Goal: Navigation & Orientation: Find specific page/section

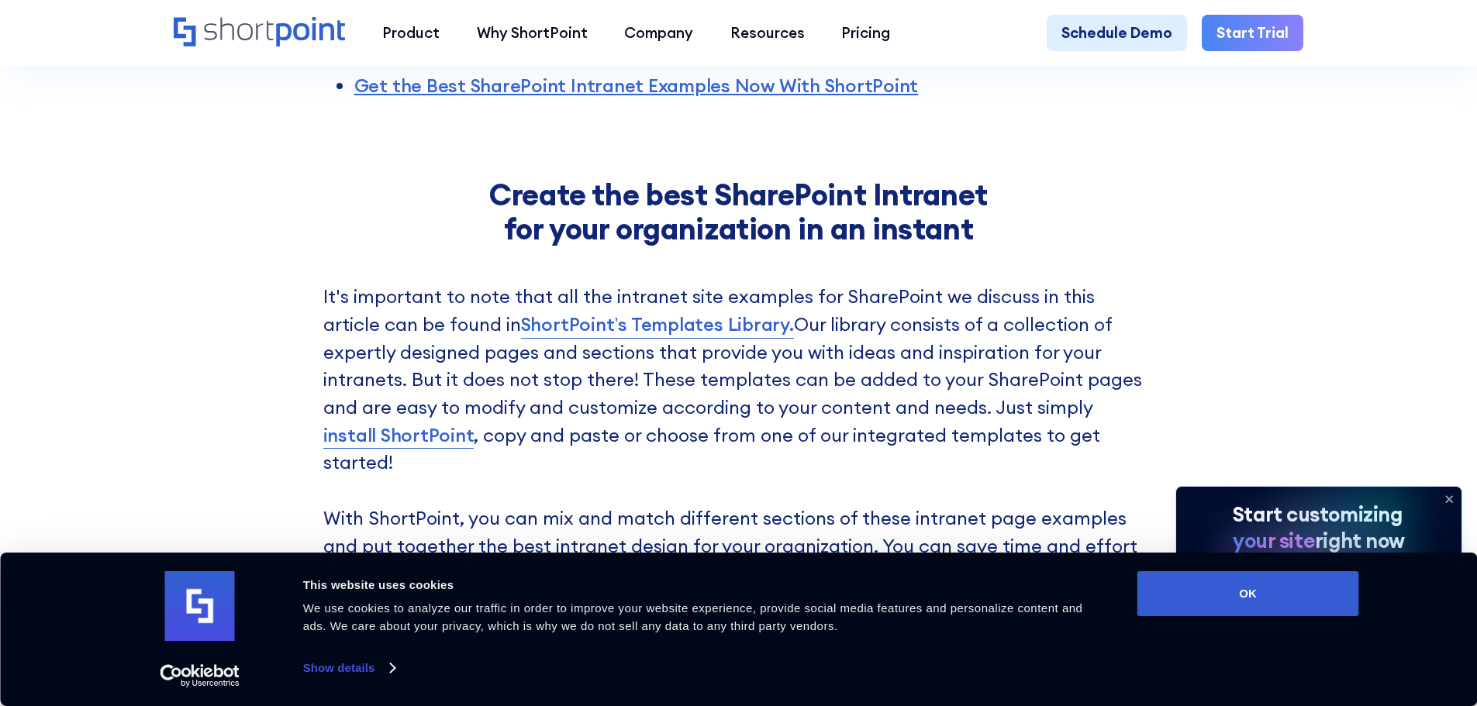
scroll to position [1318, 0]
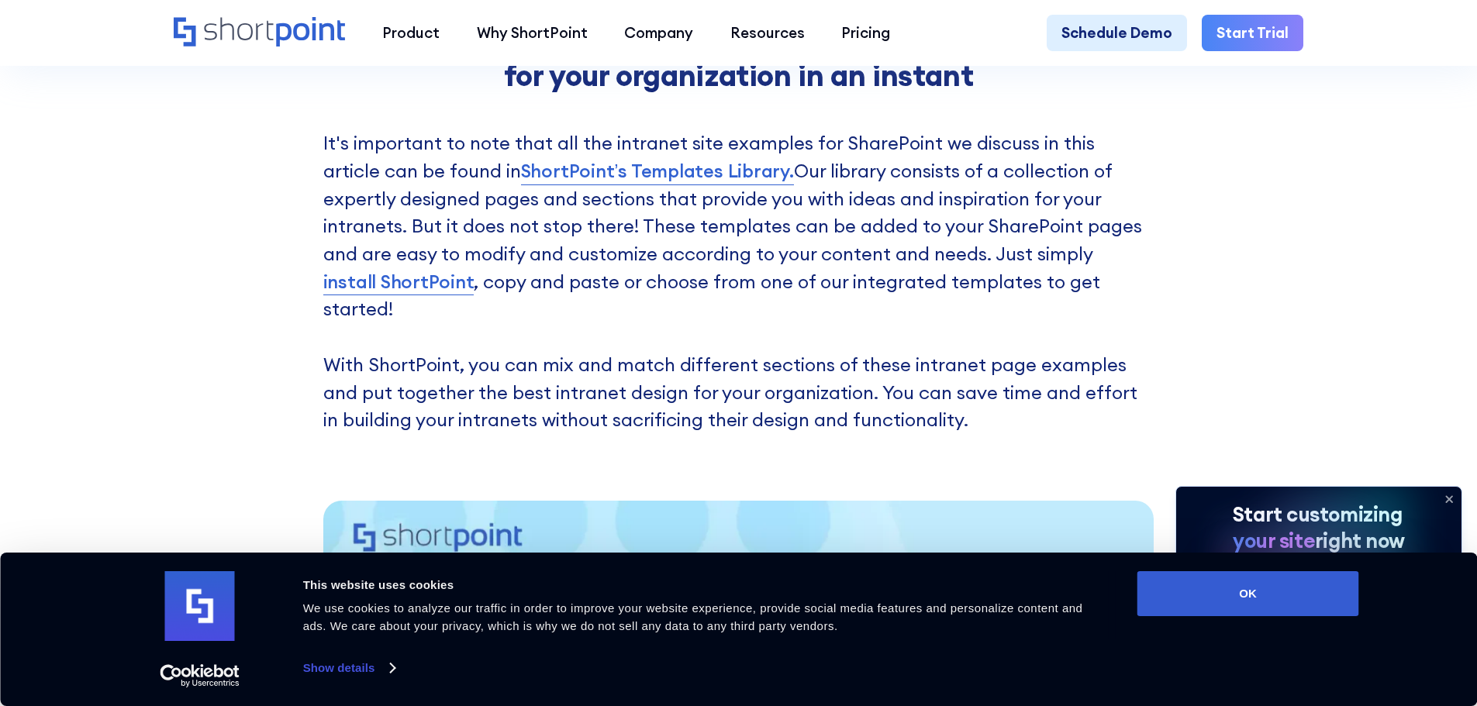
click at [1452, 497] on icon at bounding box center [1449, 499] width 25 height 25
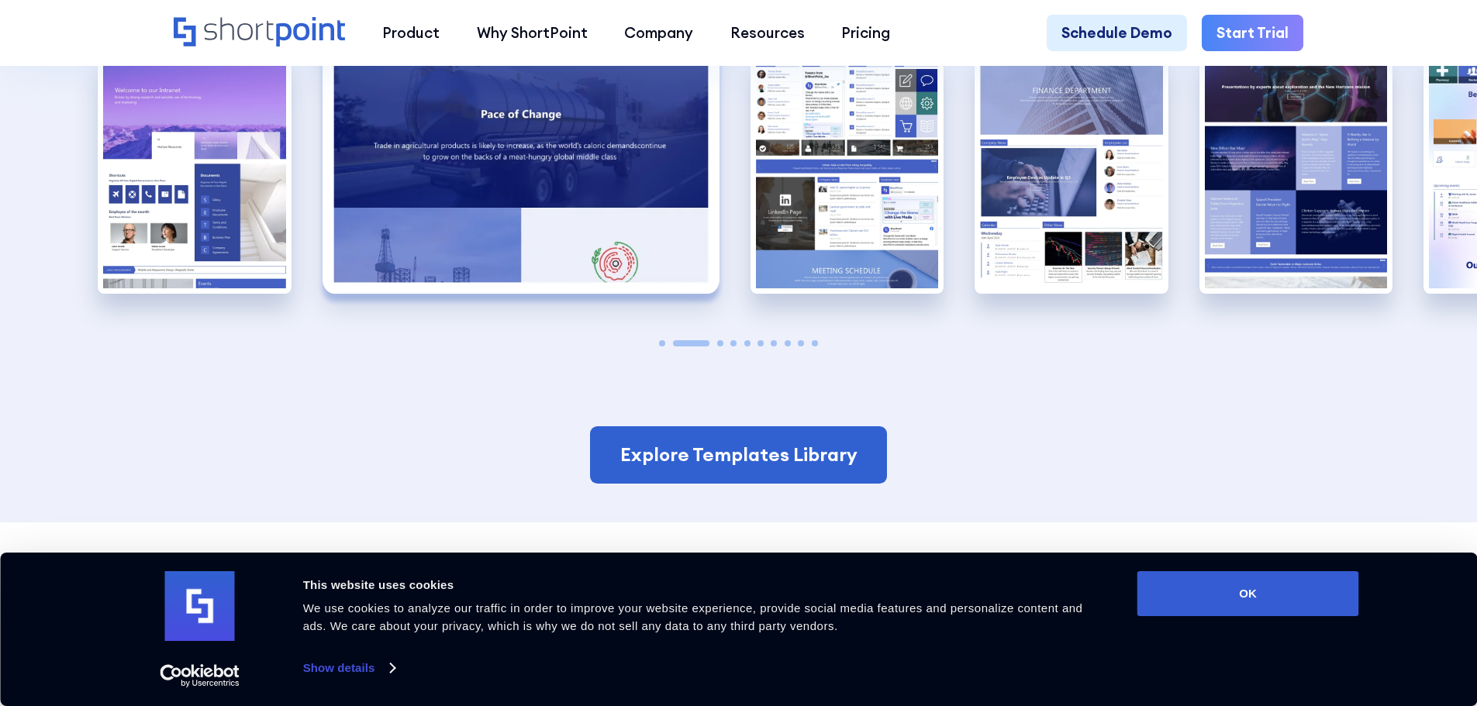
scroll to position [3102, 0]
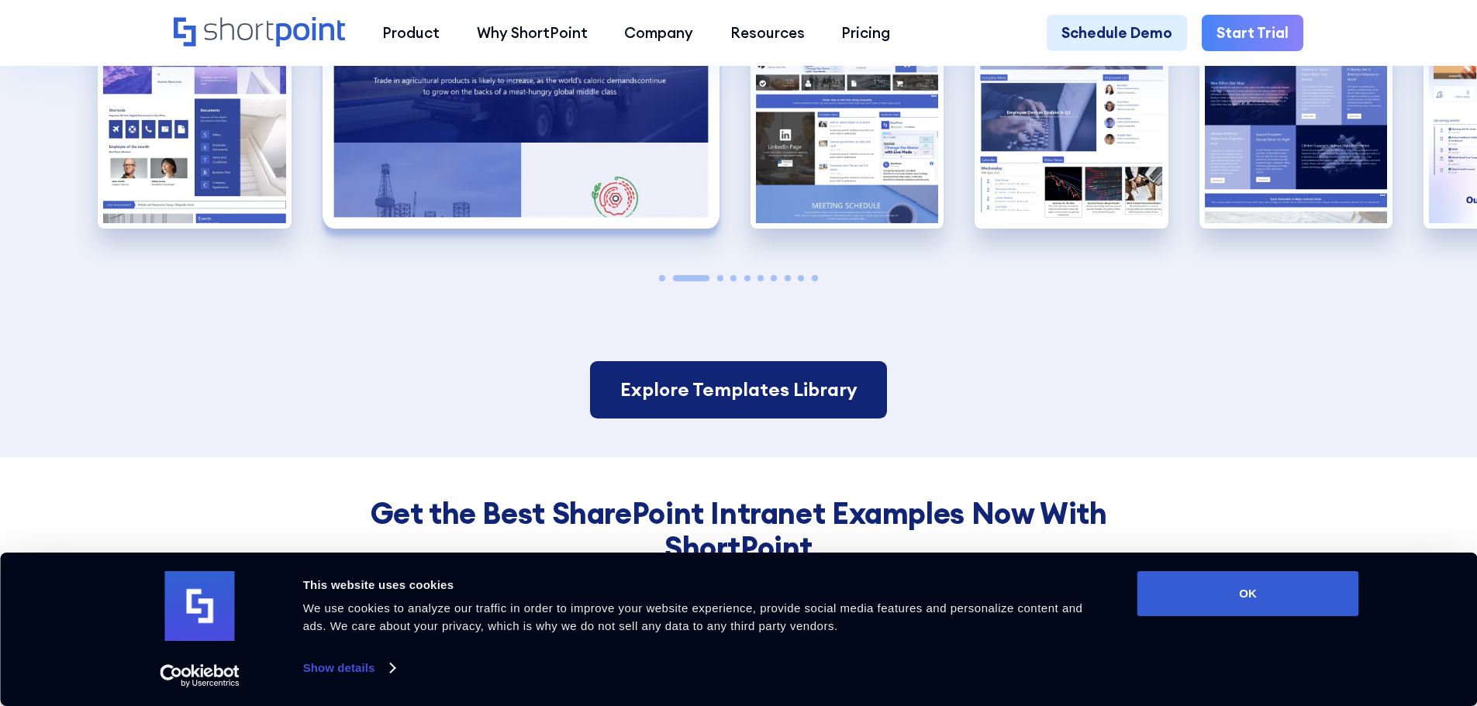
click at [757, 361] on link "Explore Templates Library" at bounding box center [738, 389] width 296 height 57
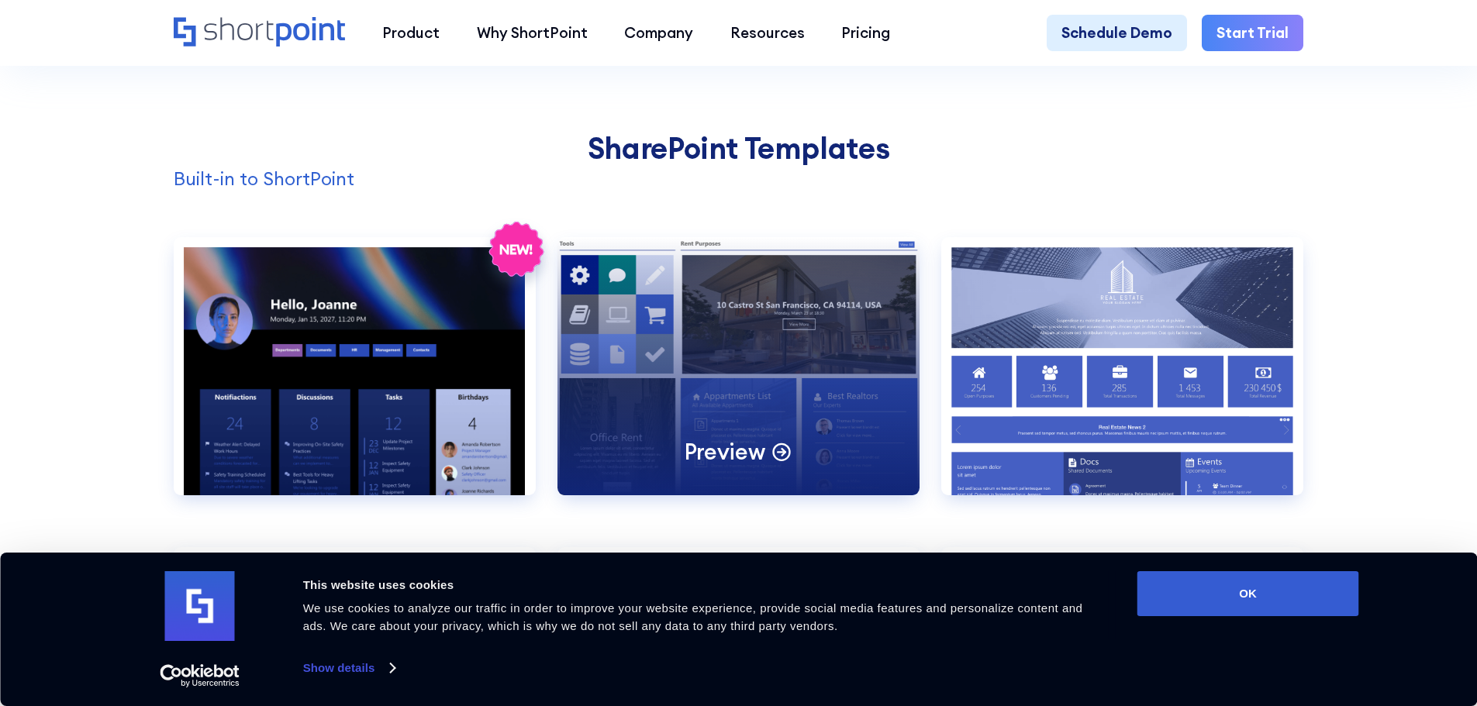
scroll to position [1706, 0]
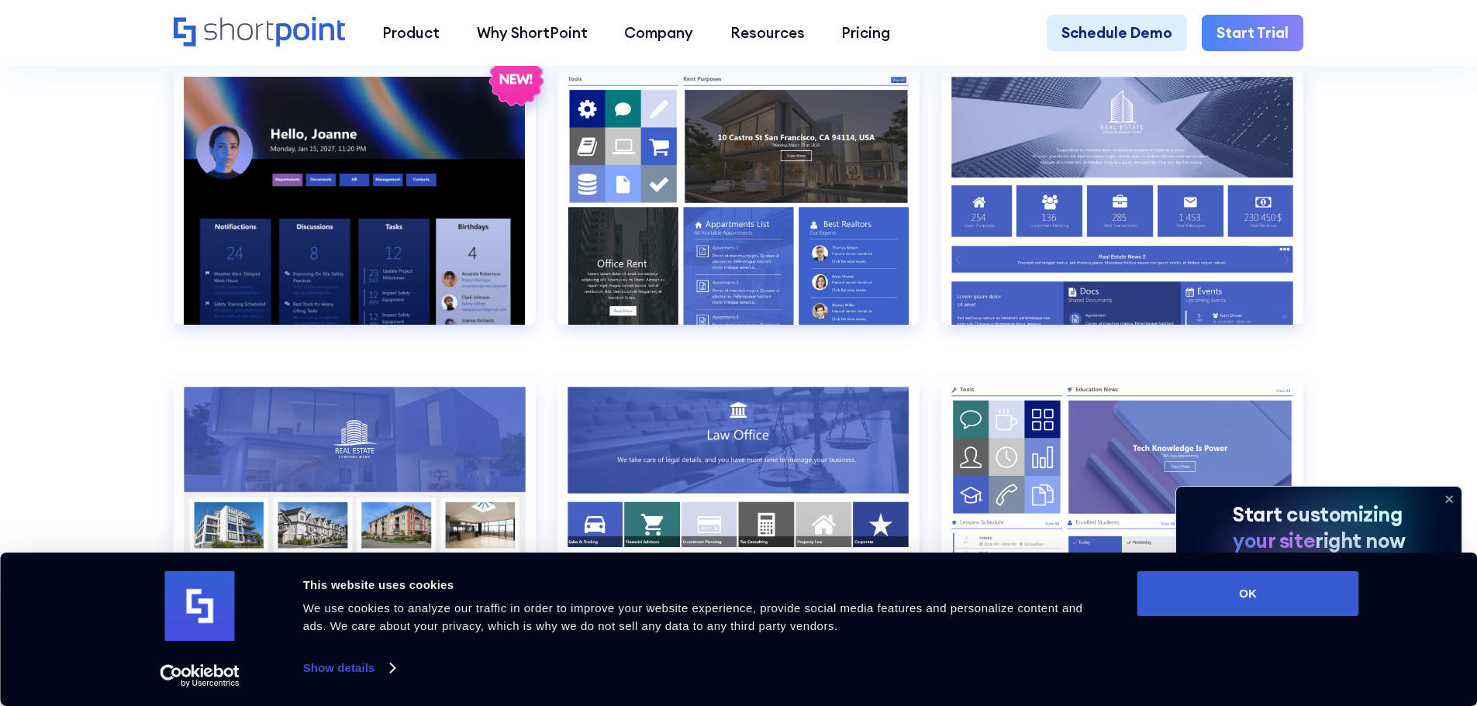
click at [1456, 493] on icon at bounding box center [1449, 499] width 25 height 25
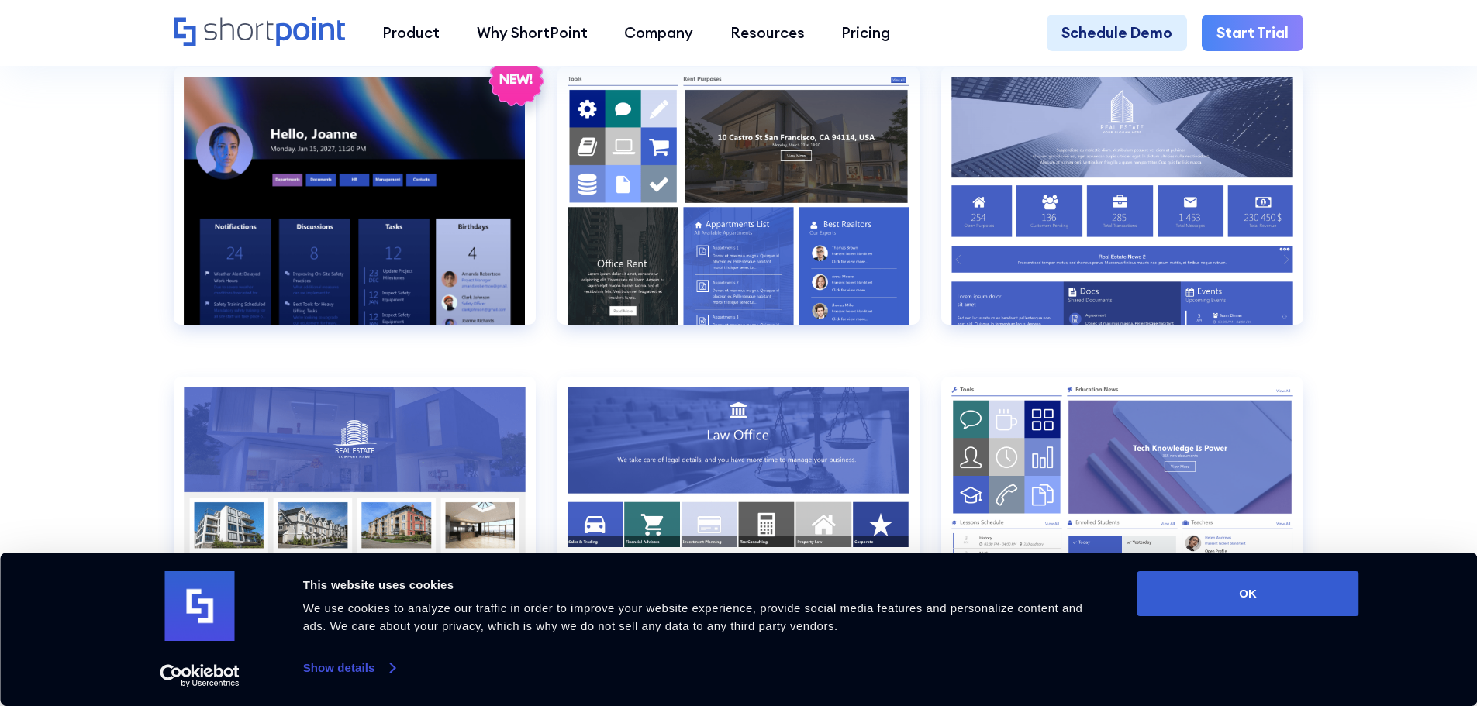
click at [345, 671] on link "Show details" at bounding box center [348, 668] width 91 height 23
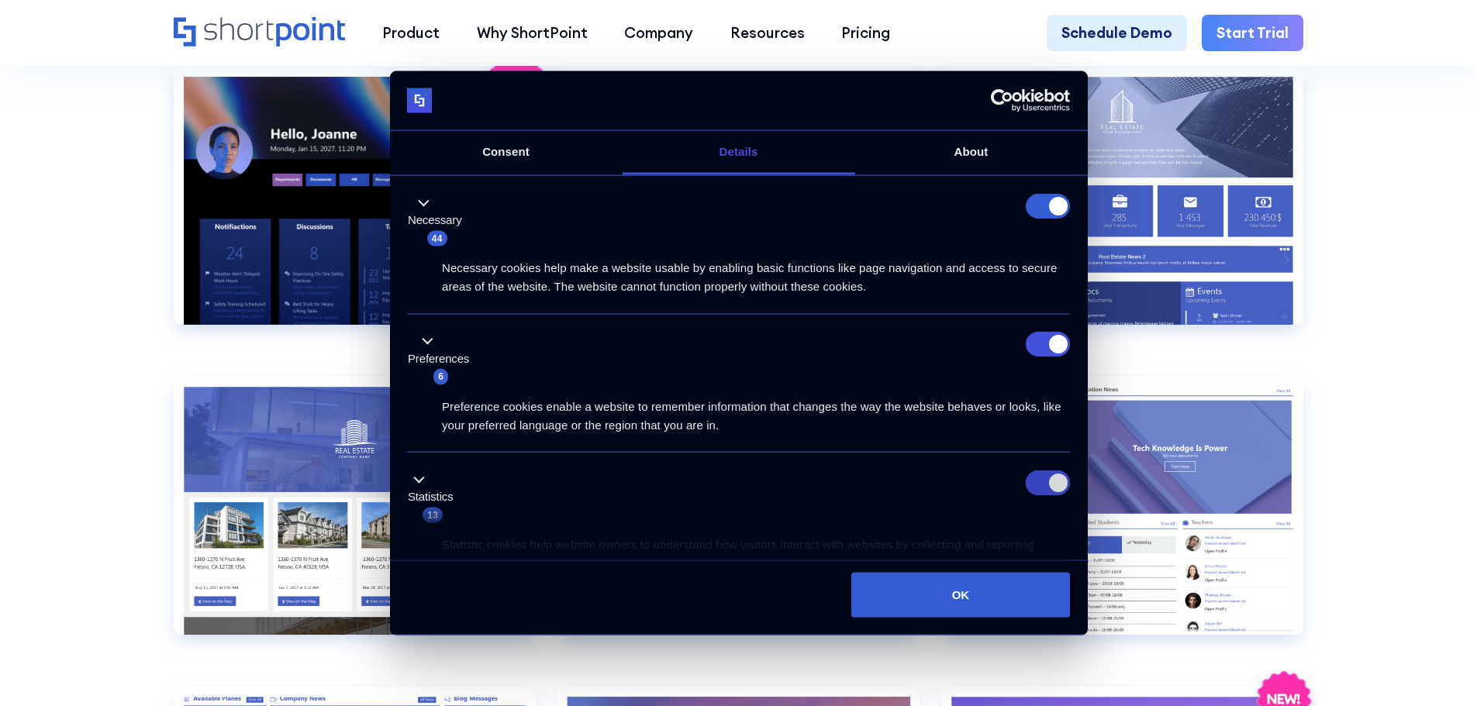
click at [1045, 482] on input "Statistics" at bounding box center [1048, 482] width 44 height 25
checkbox input "false"
click at [1032, 349] on input "Preferences" at bounding box center [1048, 344] width 44 height 25
checkbox input "false"
click at [1042, 203] on form at bounding box center [1048, 205] width 44 height 25
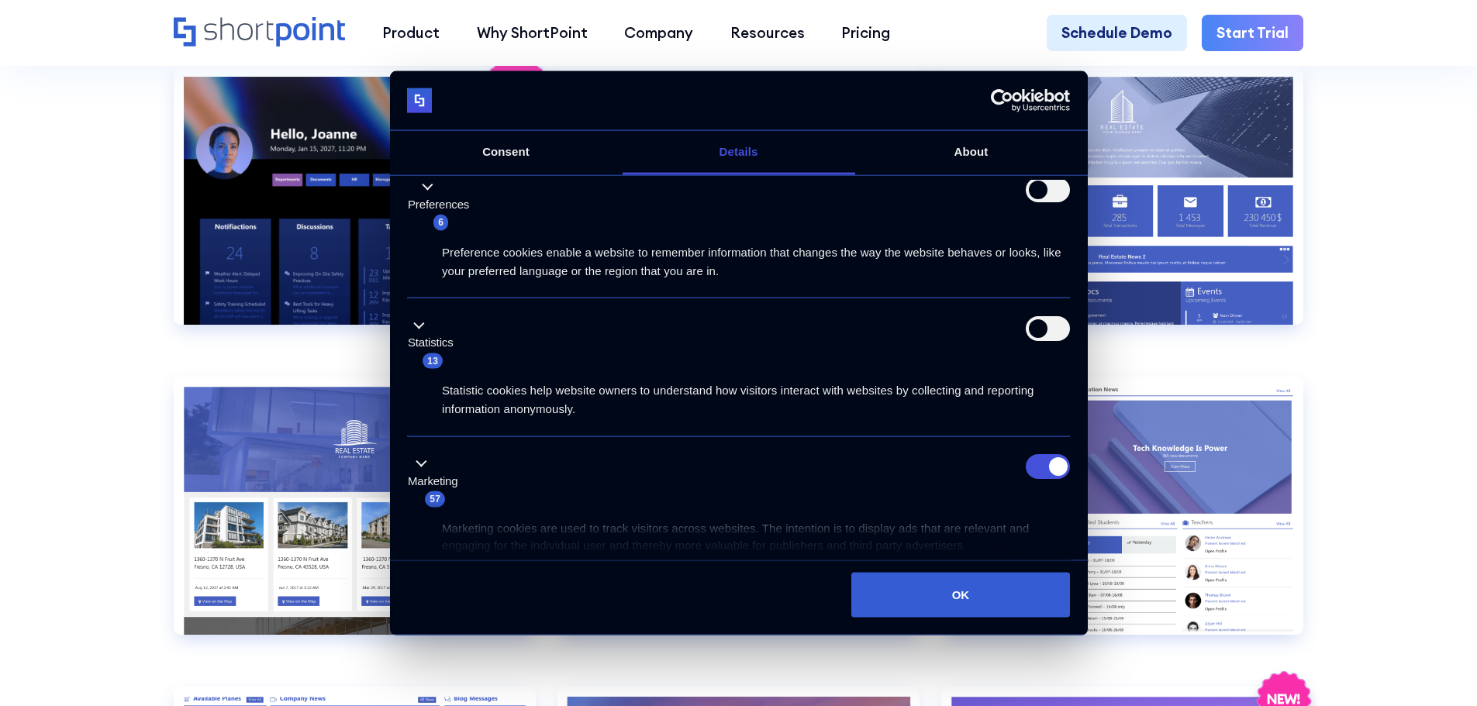
scroll to position [155, 0]
click at [1039, 464] on input "Marketing" at bounding box center [1048, 466] width 44 height 25
checkbox input "false"
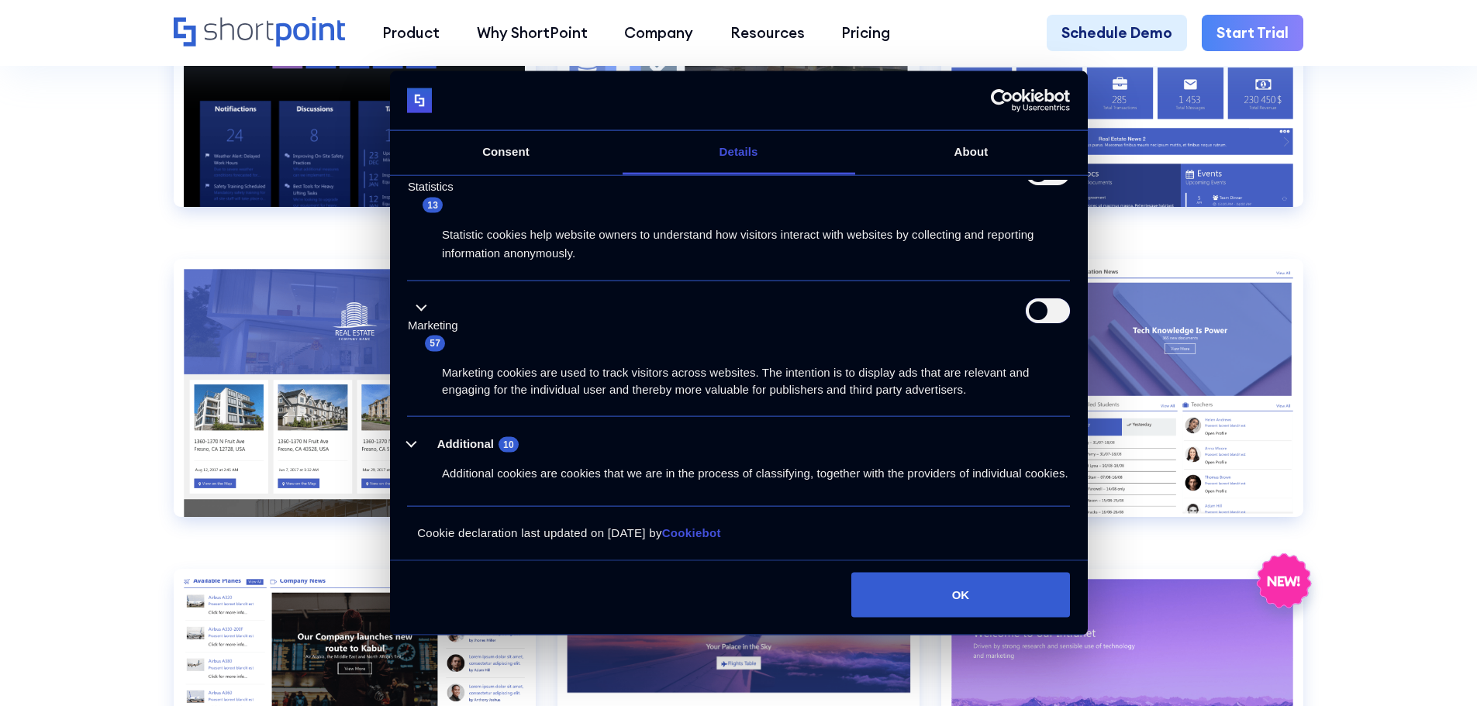
scroll to position [1939, 0]
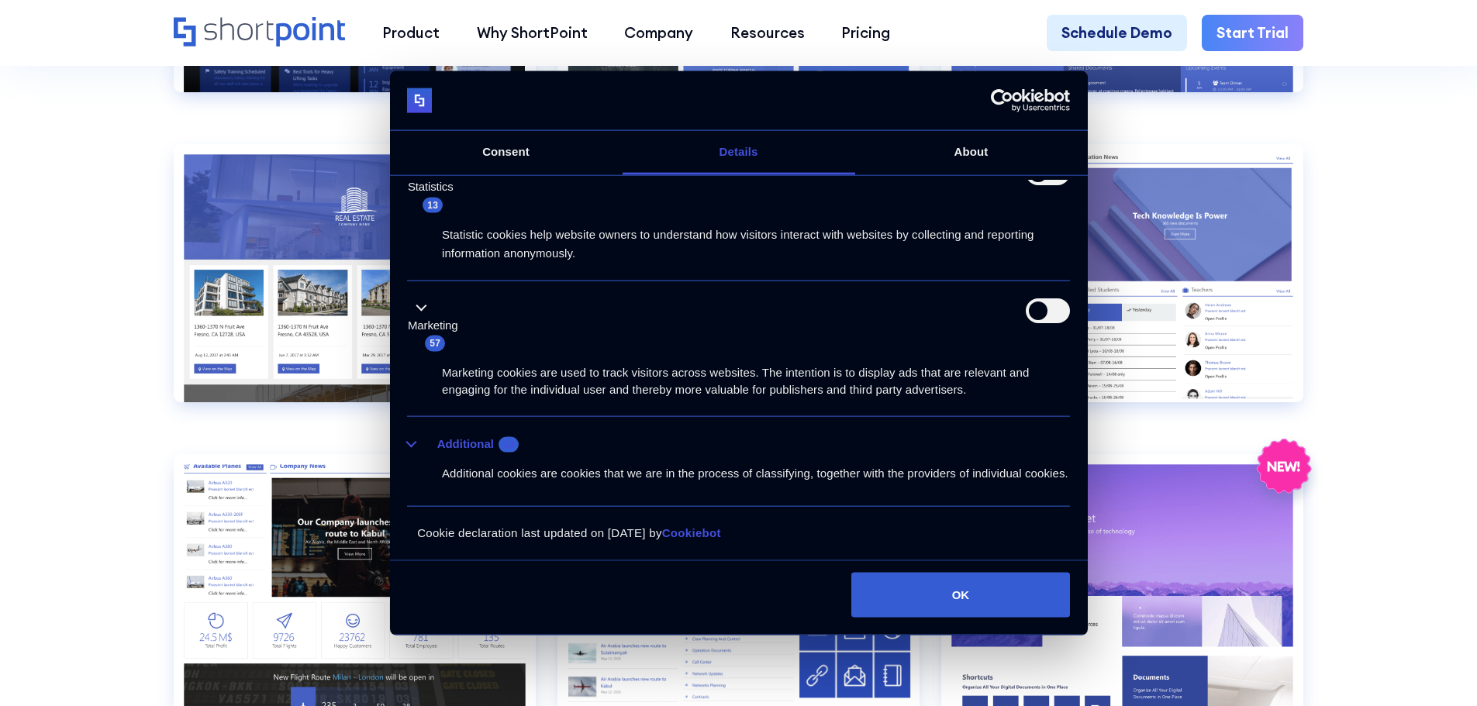
click at [514, 437] on span "10" at bounding box center [509, 445] width 20 height 16
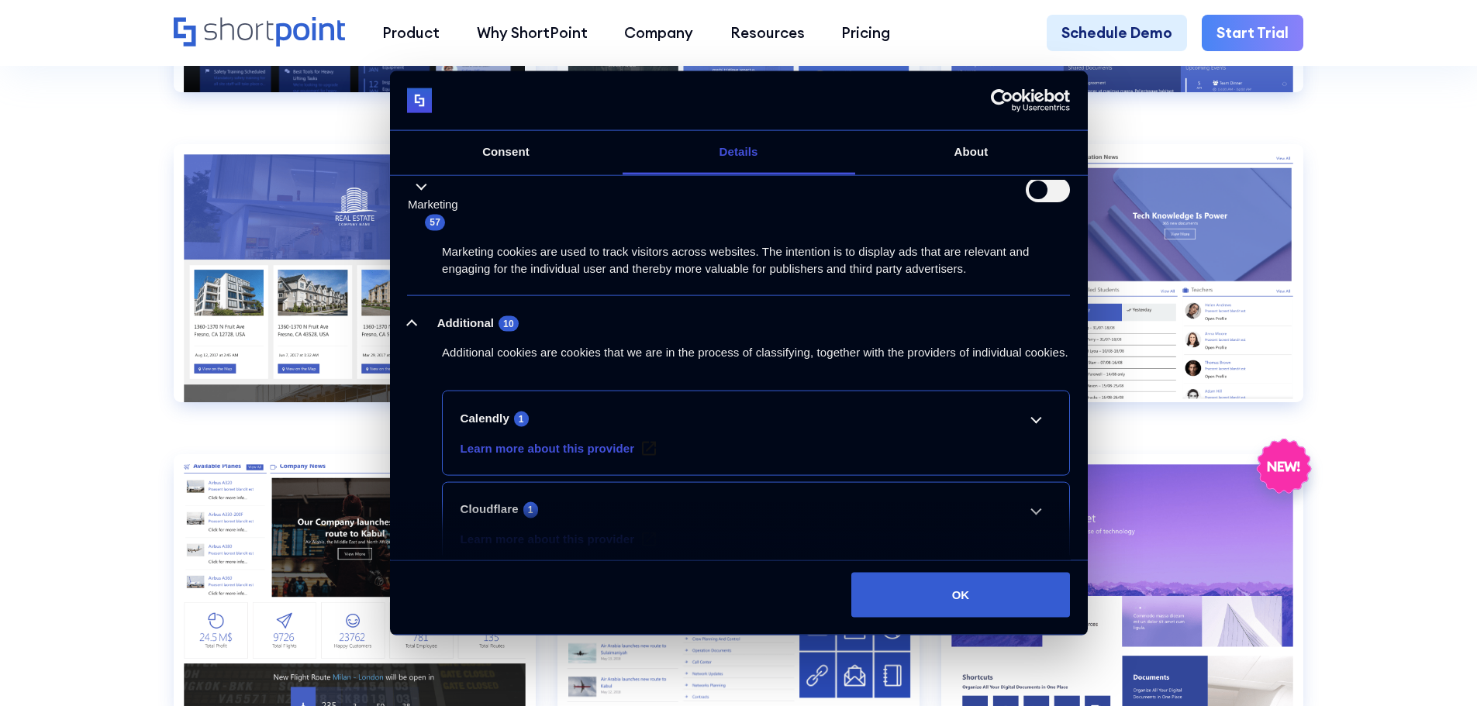
scroll to position [561, 0]
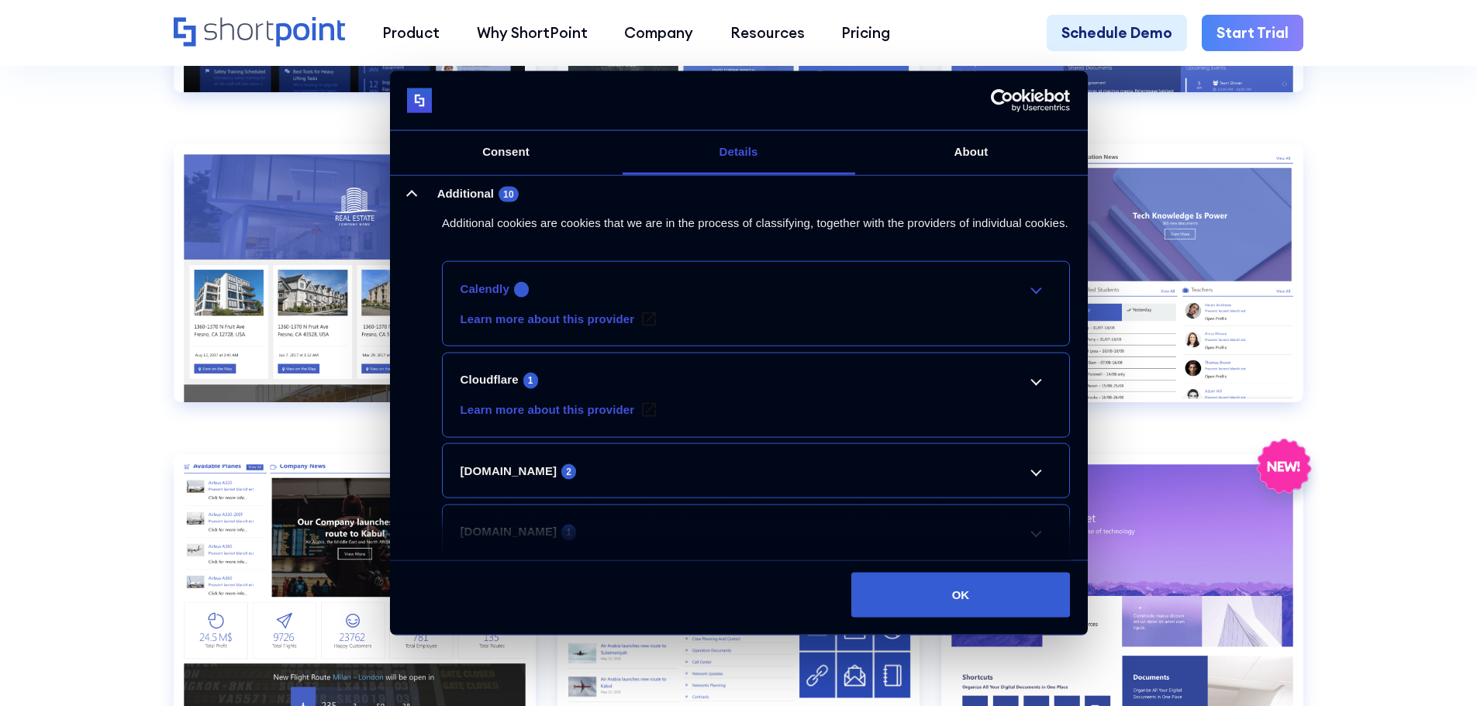
click at [1020, 298] on link "Calendly 1" at bounding box center [757, 288] width 592 height 19
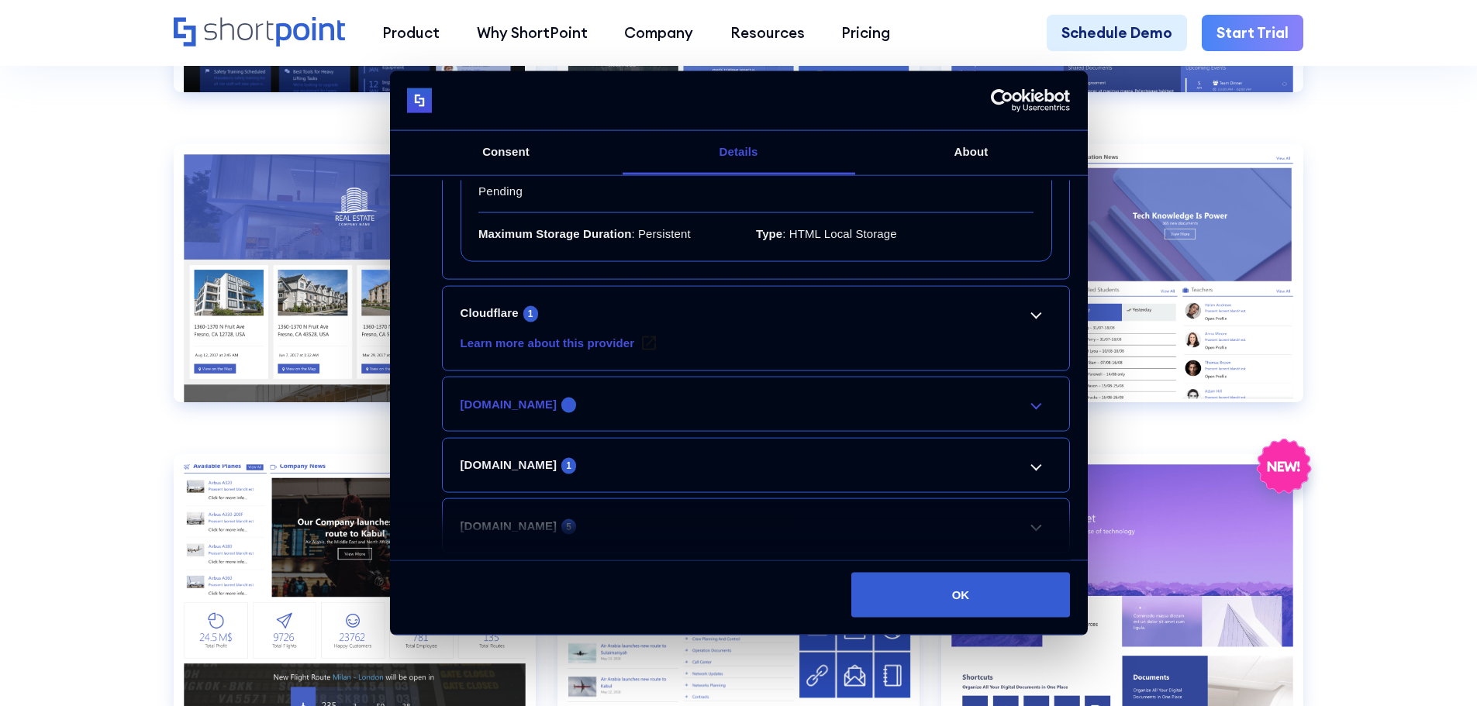
scroll to position [882, 0]
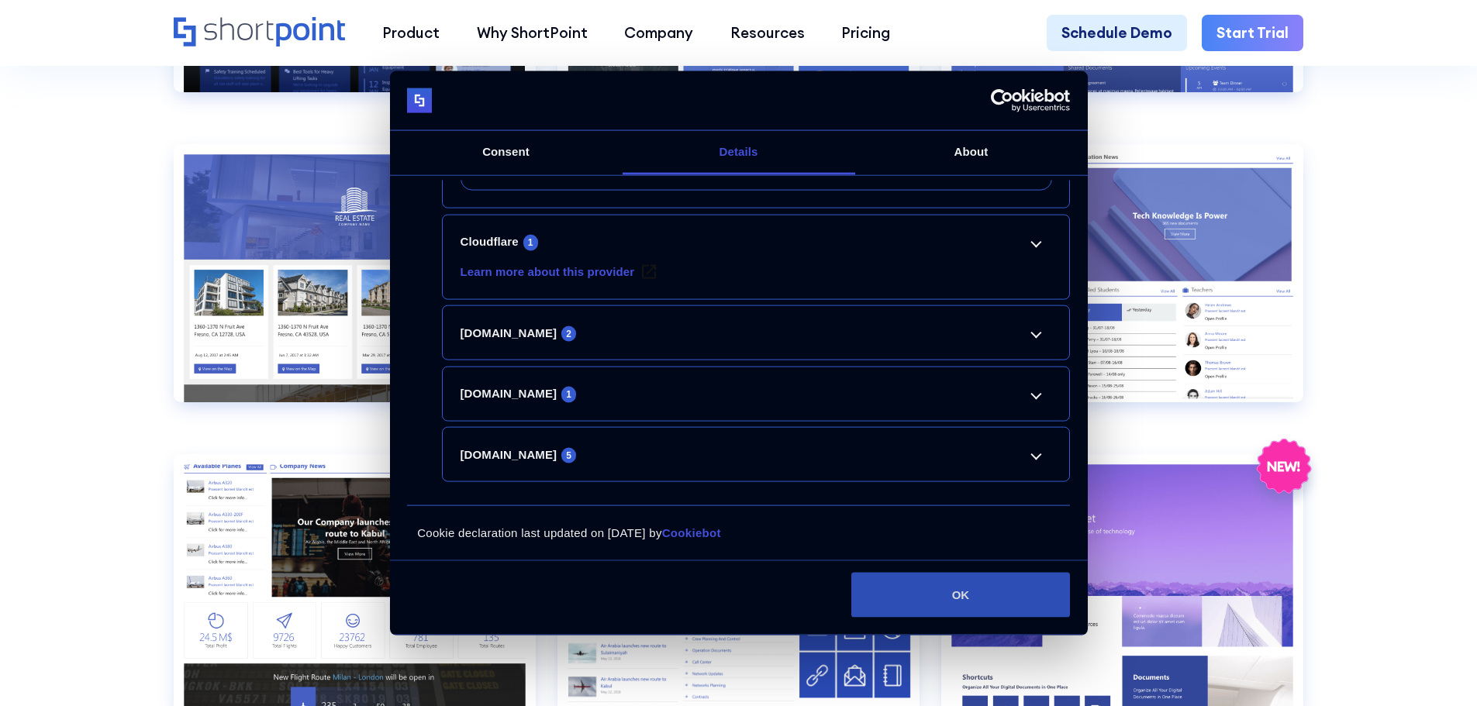
click at [932, 583] on button "OK" at bounding box center [960, 594] width 219 height 45
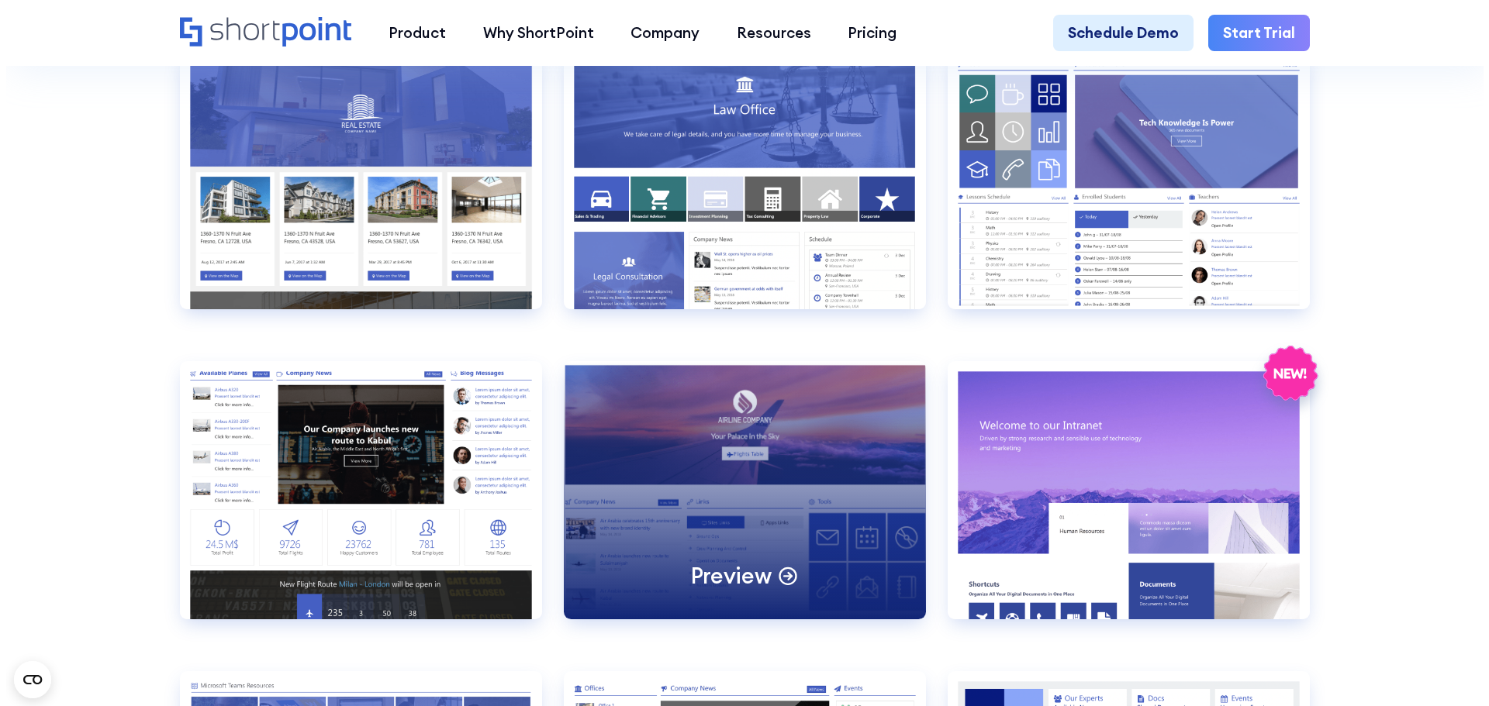
scroll to position [2171, 0]
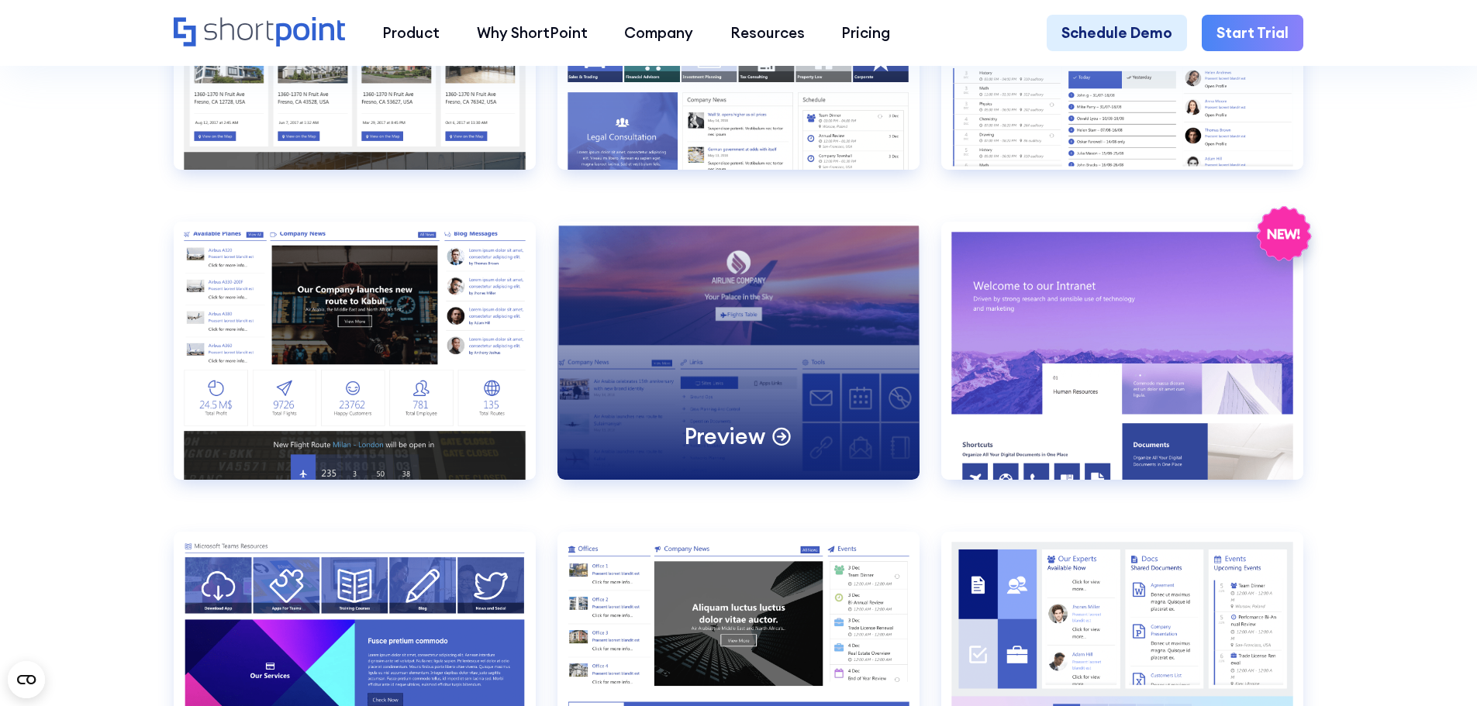
click at [640, 281] on div "Preview" at bounding box center [739, 351] width 362 height 258
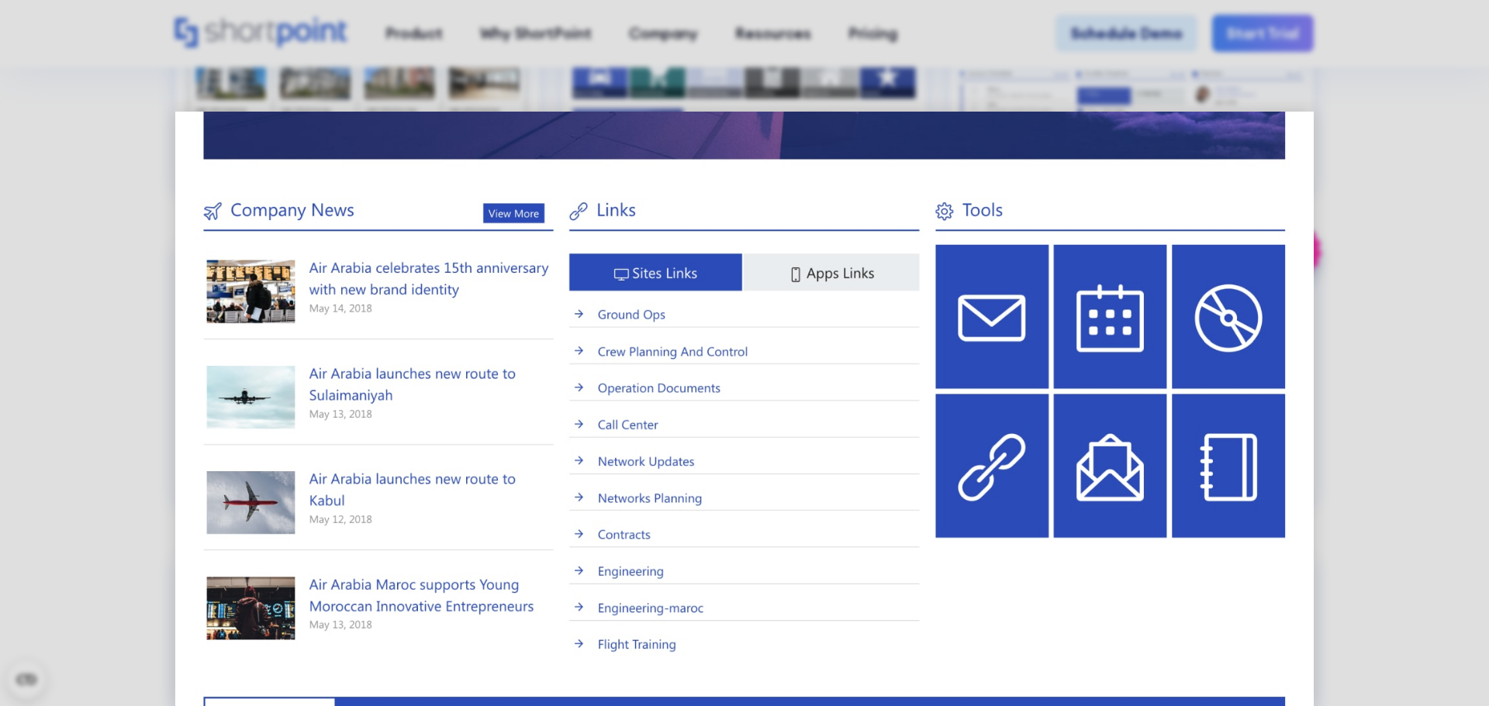
scroll to position [330, 0]
